Goal: Information Seeking & Learning: Find specific fact

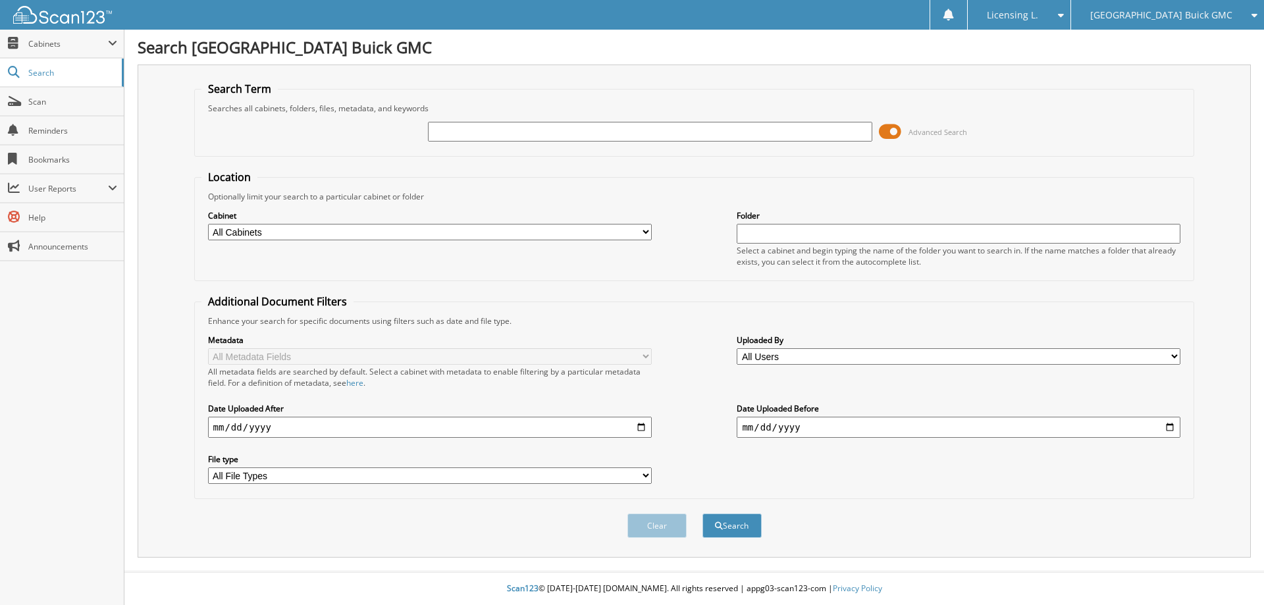
click at [525, 132] on input "text" at bounding box center [650, 132] width 444 height 20
type input "1"
type input "G40967A"
click at [703, 514] on button "Search" at bounding box center [732, 526] width 59 height 24
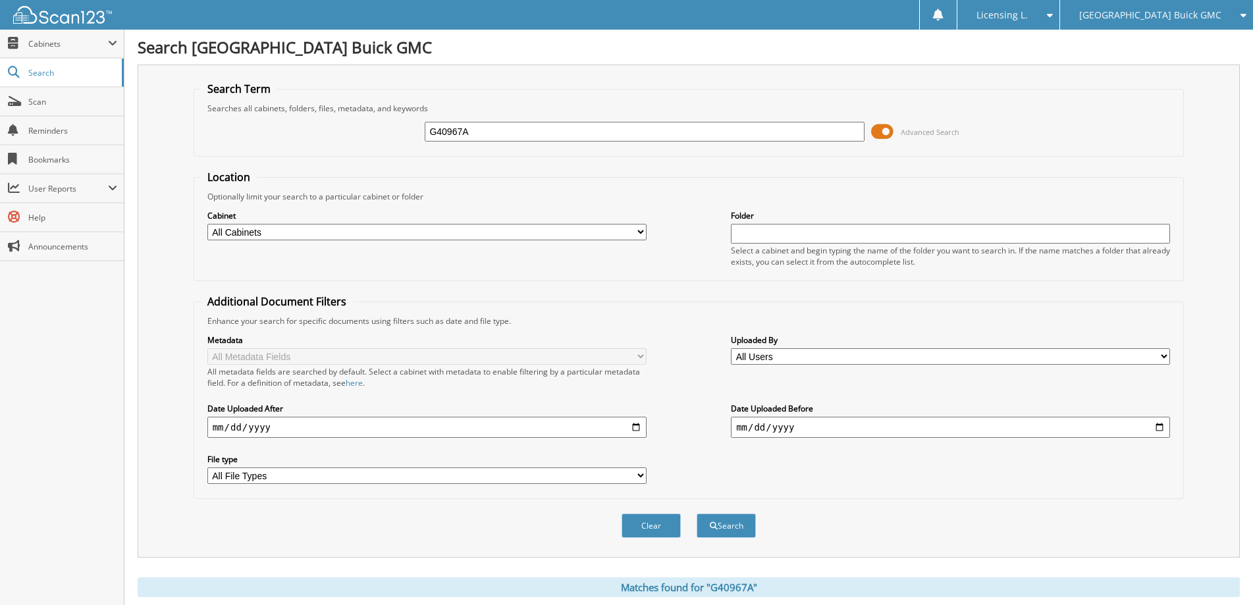
drag, startPoint x: 475, startPoint y: 131, endPoint x: 351, endPoint y: 131, distance: 123.8
click at [356, 132] on div "G40967A Advanced Search" at bounding box center [689, 132] width 977 height 36
type input "142830"
click at [697, 514] on button "Search" at bounding box center [726, 526] width 59 height 24
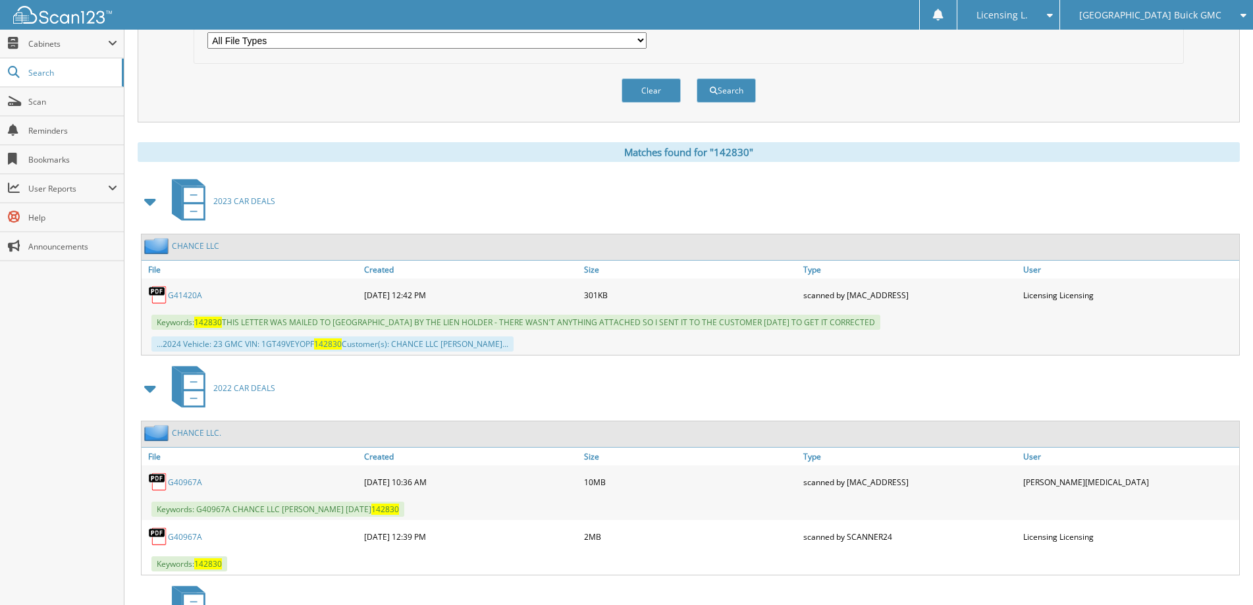
scroll to position [461, 0]
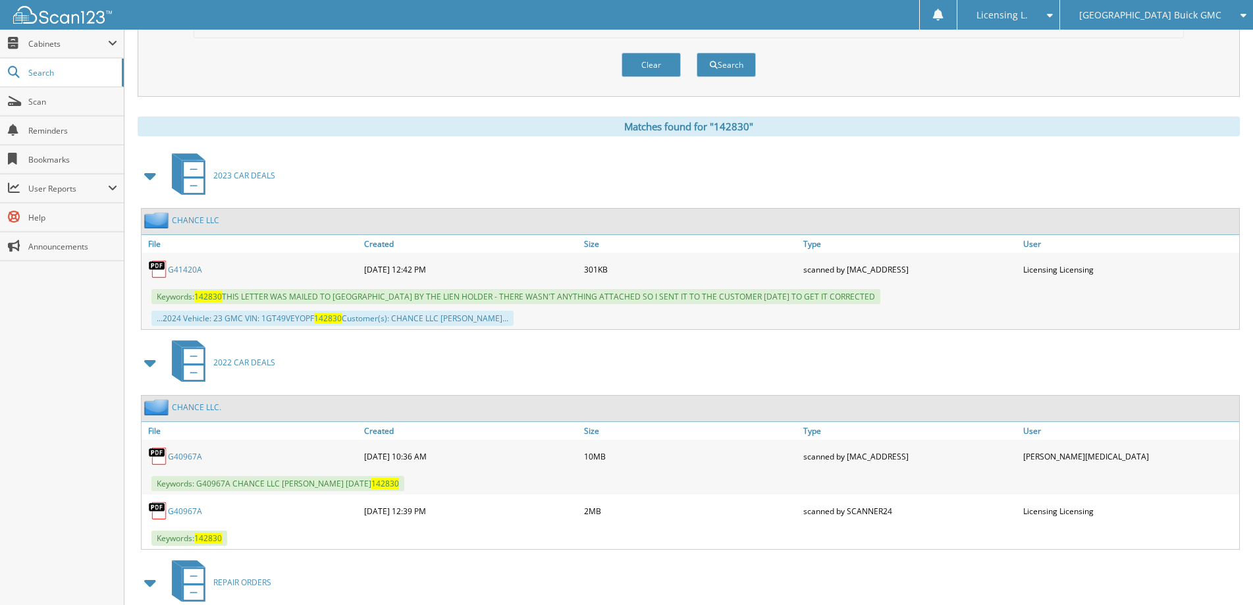
click at [185, 274] on link "G41420A" at bounding box center [185, 269] width 34 height 11
click at [184, 271] on link "G41420A" at bounding box center [185, 269] width 34 height 11
click at [156, 271] on img at bounding box center [158, 269] width 20 height 20
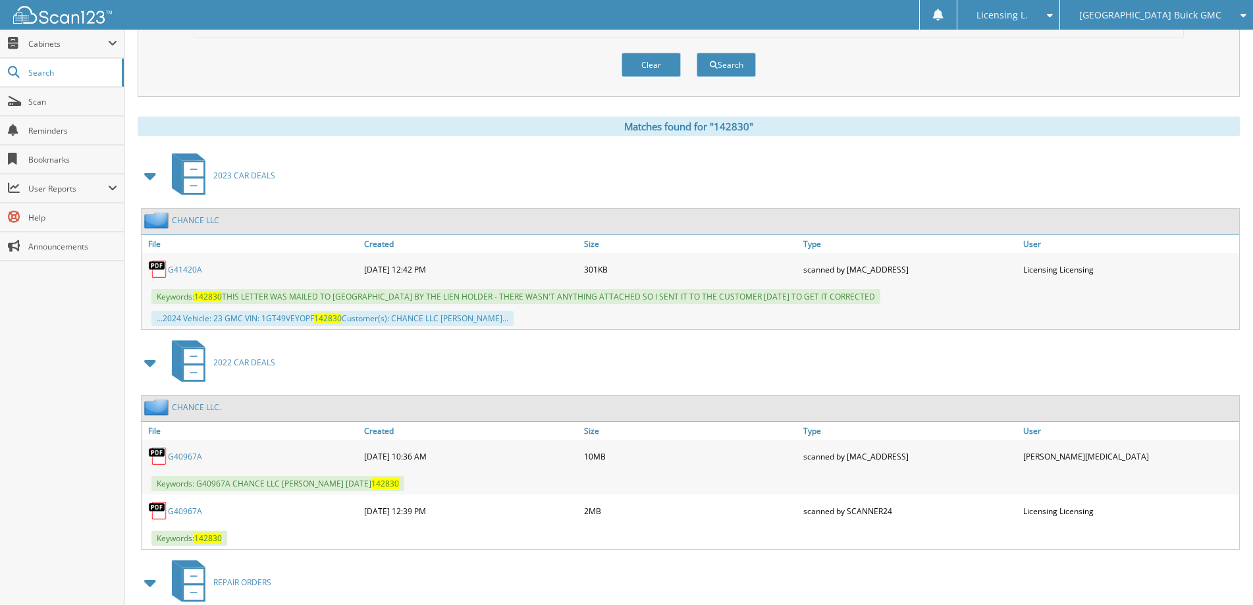
click at [194, 219] on link "CHANCE LLC" at bounding box center [195, 220] width 47 height 11
